Goal: Information Seeking & Learning: Learn about a topic

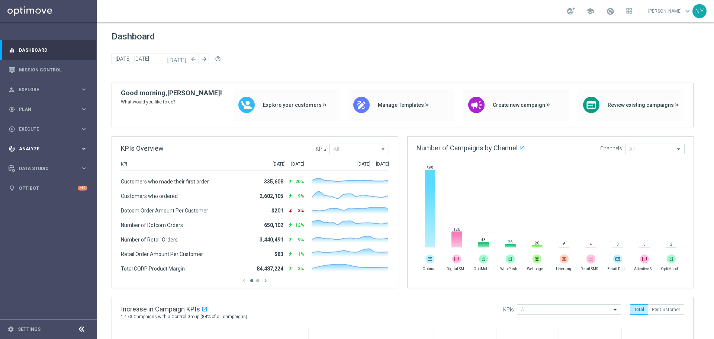
click at [28, 147] on span "Analyze" at bounding box center [49, 148] width 61 height 4
click at [24, 89] on span "Explore" at bounding box center [49, 89] width 61 height 4
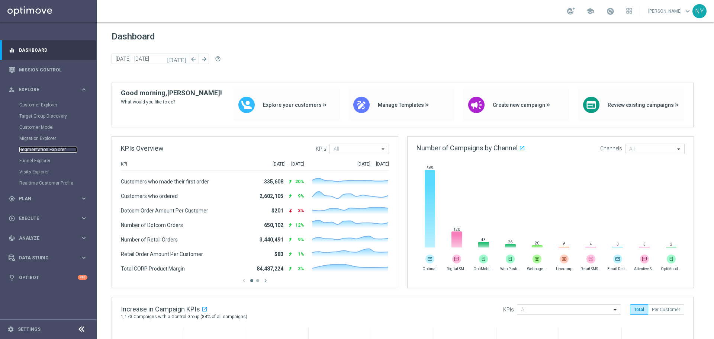
click at [41, 148] on link "Segmentation Explorer" at bounding box center [48, 149] width 58 height 6
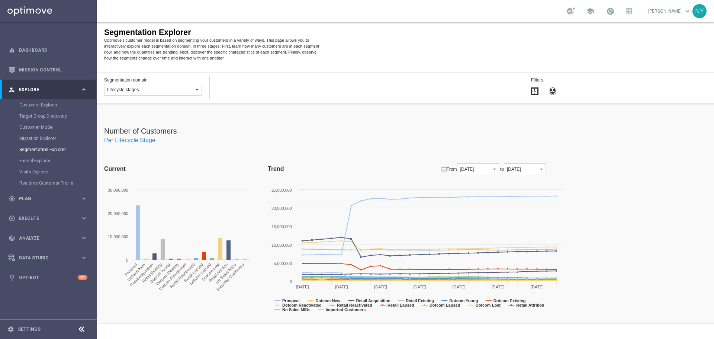
click at [186, 93] on button "Lifecycle stages" at bounding box center [153, 90] width 98 height 12
click at [109, 121] on span "Attributes" at bounding box center [115, 120] width 17 height 4
click at [246, 92] on button "button" at bounding box center [266, 90] width 98 height 12
click at [378, 60] on div "Segmentation Explorer Optimove’s customer model is based on segmenting your cus…" at bounding box center [405, 47] width 617 height 50
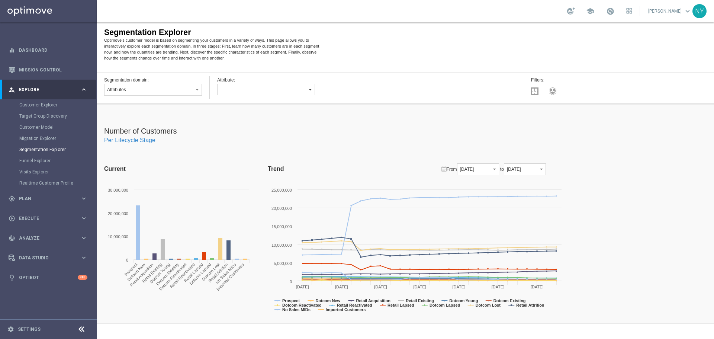
click at [257, 89] on button "button" at bounding box center [266, 90] width 98 height 12
click at [242, 113] on span "Ocp Segment" at bounding box center [232, 114] width 25 height 4
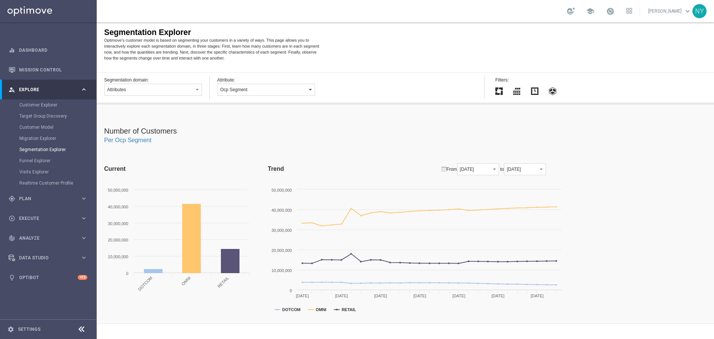
click at [251, 88] on button "Ocp Segment" at bounding box center [266, 90] width 98 height 12
click at [239, 105] on span "Deliverability Score" at bounding box center [237, 105] width 34 height 4
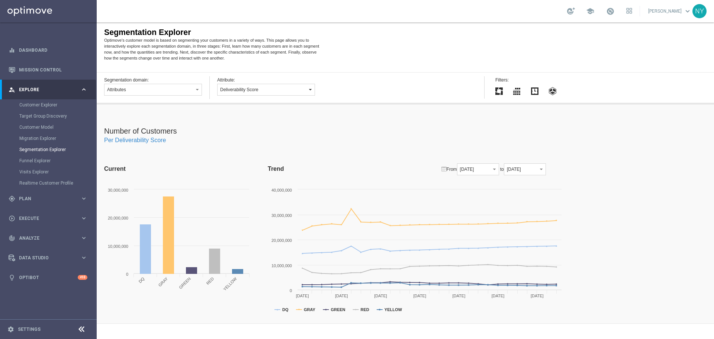
click at [291, 91] on button "Deliverability Score" at bounding box center [266, 90] width 98 height 12
click at [369, 125] on div "Number of Customers Per Deliverability Score Current Created with Highcharts 4.…" at bounding box center [405, 213] width 617 height 219
click at [197, 92] on span "button" at bounding box center [197, 90] width 6 height 6
click at [142, 100] on label "Lifecycle stages" at bounding box center [152, 101] width 96 height 10
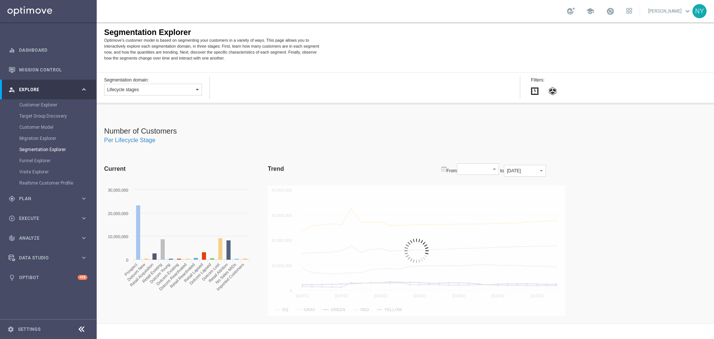
click at [162, 93] on button "Lifecycle stages" at bounding box center [153, 90] width 98 height 12
click at [258, 110] on div "Number of Customers Per Lifecycle Stage Current Created with Highcharts 4.0.4 0…" at bounding box center [405, 213] width 617 height 219
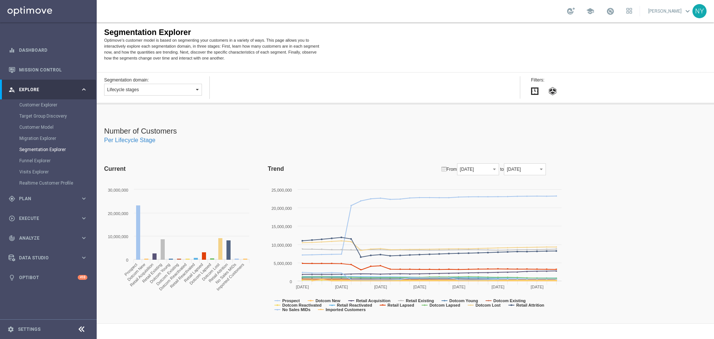
click at [144, 91] on button "Lifecycle stages" at bounding box center [153, 90] width 98 height 12
click at [116, 131] on span "Value segments" at bounding box center [121, 130] width 29 height 4
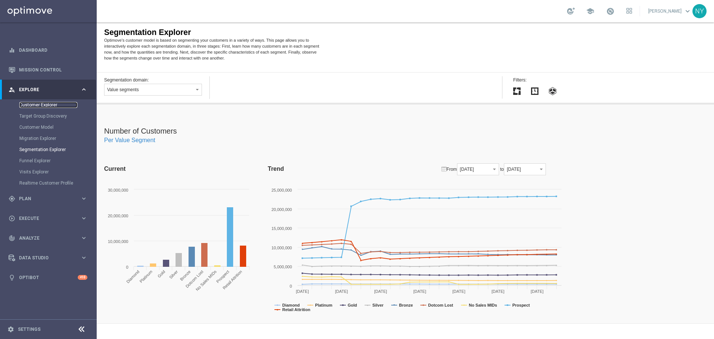
click at [39, 104] on link "Customer Explorer" at bounding box center [48, 105] width 58 height 6
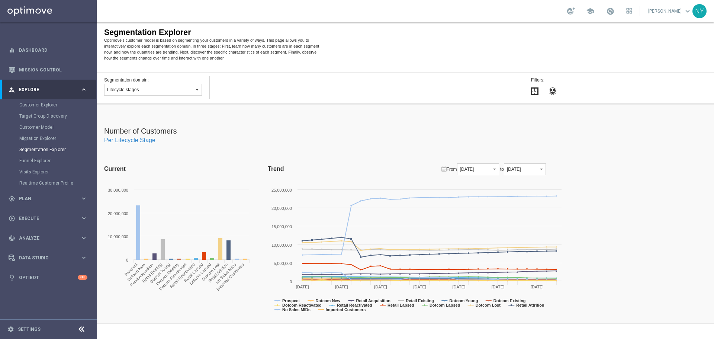
click at [171, 90] on button "Lifecycle stages" at bounding box center [153, 90] width 98 height 12
click at [35, 104] on link "Customer Explorer" at bounding box center [48, 105] width 58 height 6
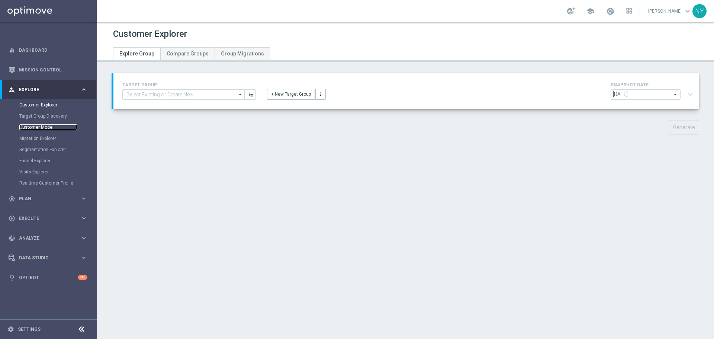
click at [42, 125] on link "Customer Model" at bounding box center [48, 127] width 58 height 6
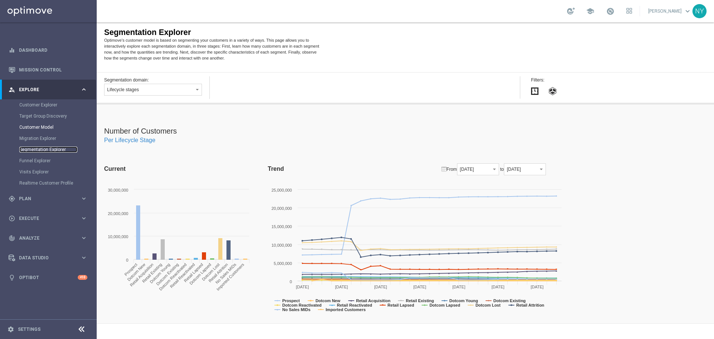
click at [41, 149] on link "Segmentation Explorer" at bounding box center [48, 149] width 58 height 6
click at [35, 127] on link "Customer Model" at bounding box center [48, 127] width 58 height 6
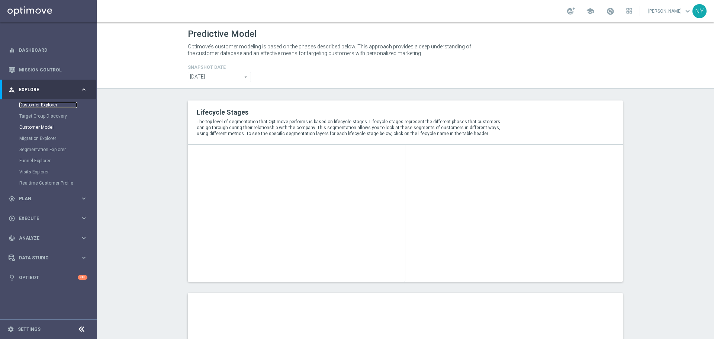
click at [31, 103] on link "Customer Explorer" at bounding box center [48, 105] width 58 height 6
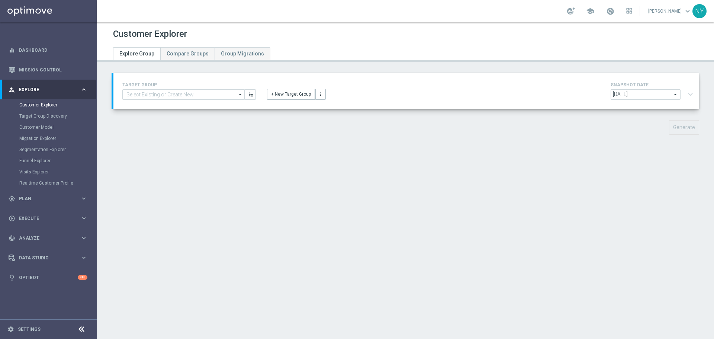
click at [241, 95] on icon "arrow_drop_down" at bounding box center [240, 95] width 7 height 10
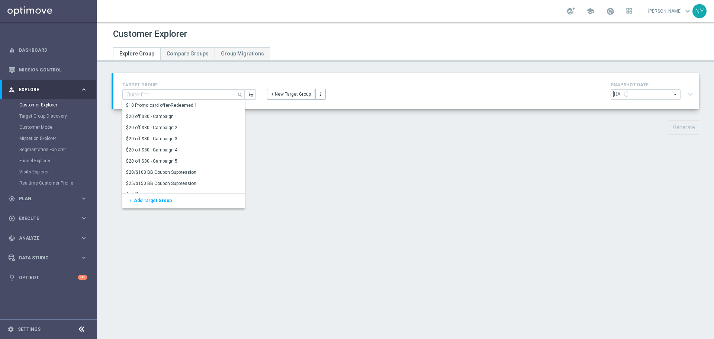
click at [249, 75] on div "TARGET GROUP search Show Selected 0 of 3117 $10 Promo card offer-Redeemed 1" at bounding box center [405, 91] width 585 height 36
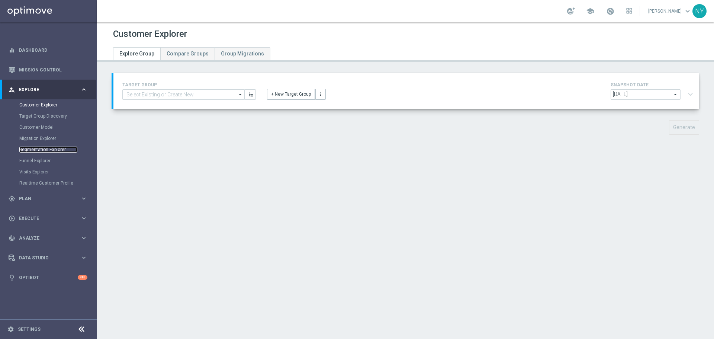
click at [29, 150] on link "Segmentation Explorer" at bounding box center [48, 149] width 58 height 6
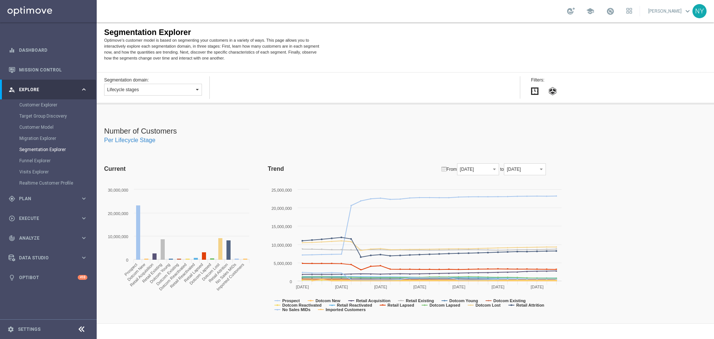
click at [197, 90] on span "button" at bounding box center [197, 90] width 6 height 6
click at [128, 110] on span "Segmentation layer" at bounding box center [124, 110] width 35 height 4
click at [309, 86] on button "button" at bounding box center [266, 90] width 98 height 12
click at [292, 66] on div "Segmentation Explorer Optimove’s customer model is based on segmenting your cus…" at bounding box center [405, 47] width 617 height 50
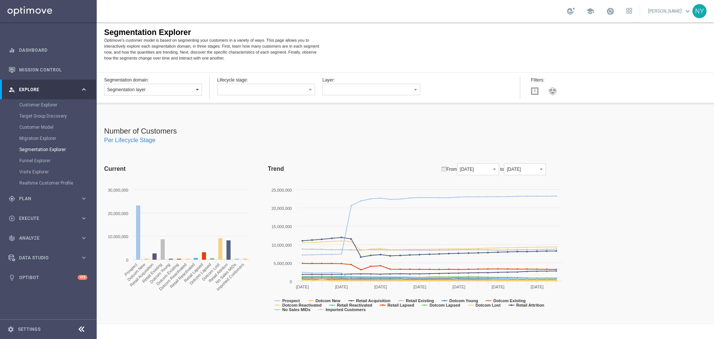
click at [156, 94] on button "Segmentation layer" at bounding box center [153, 90] width 98 height 12
click at [119, 130] on span "Value segments" at bounding box center [121, 130] width 29 height 4
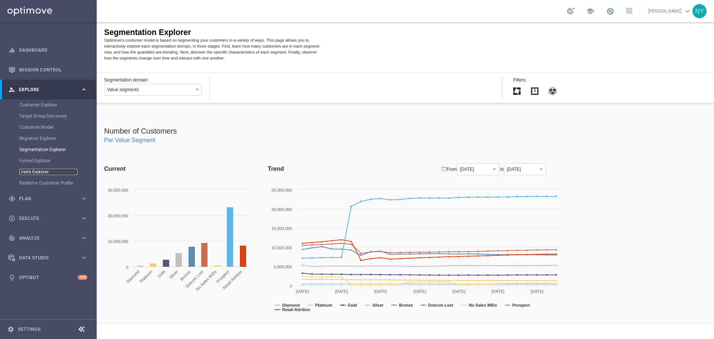
click at [37, 172] on link "Visits Explorer" at bounding box center [48, 172] width 58 height 6
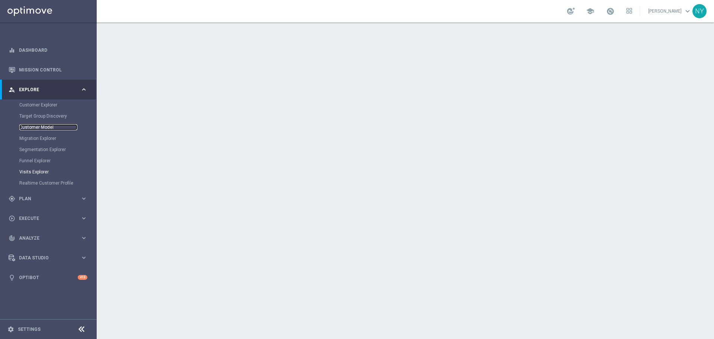
click at [38, 129] on link "Customer Model" at bounding box center [48, 127] width 58 height 6
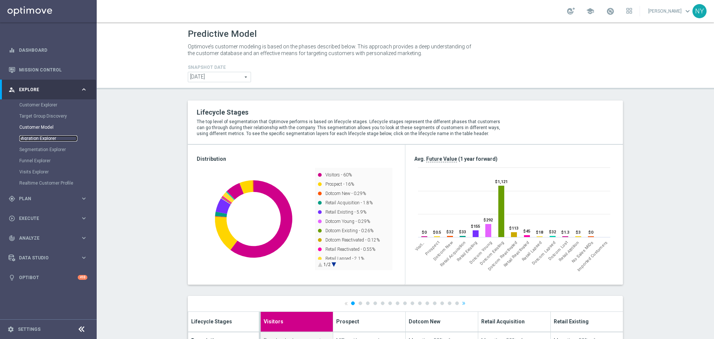
click at [34, 139] on link "Migration Explorer" at bounding box center [48, 138] width 58 height 6
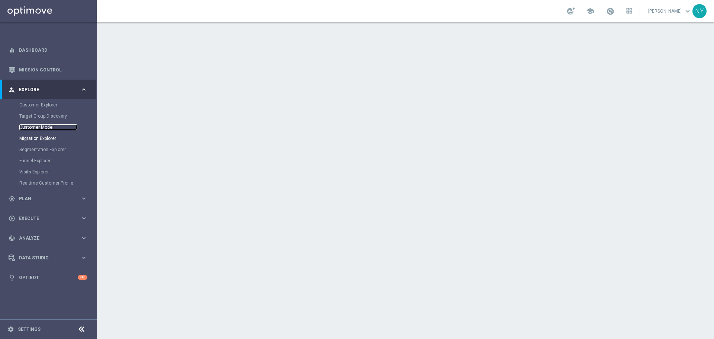
click at [37, 127] on link "Customer Model" at bounding box center [48, 127] width 58 height 6
